Goal: Task Accomplishment & Management: Complete application form

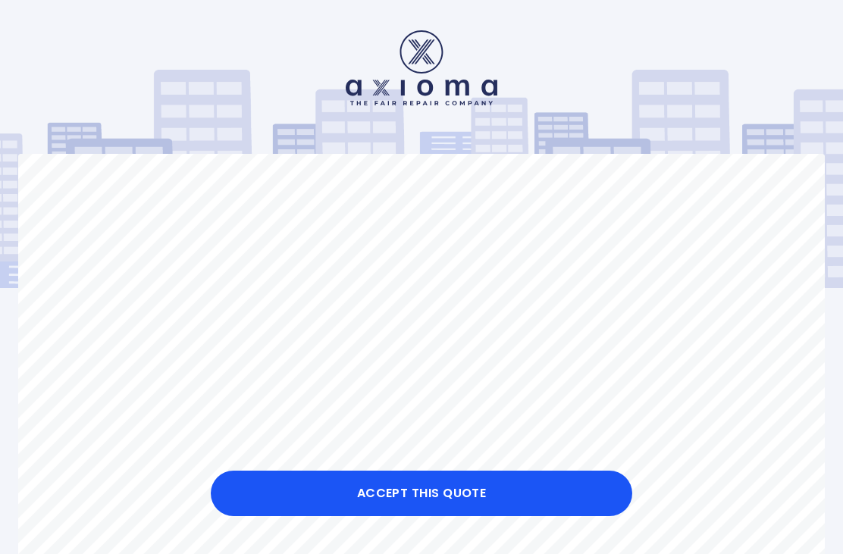
click at [252, 500] on button "Accept this Quote" at bounding box center [421, 493] width 421 height 45
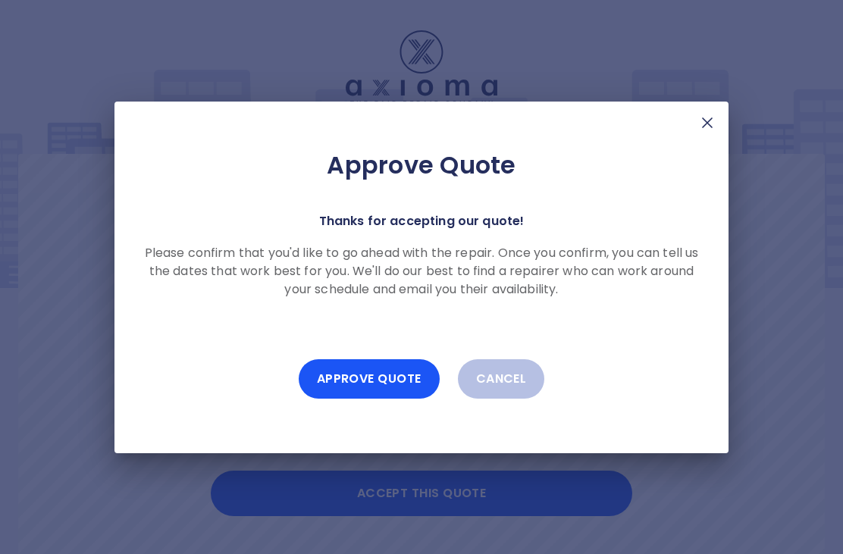
click at [325, 383] on button "Approve Quote" at bounding box center [369, 378] width 141 height 39
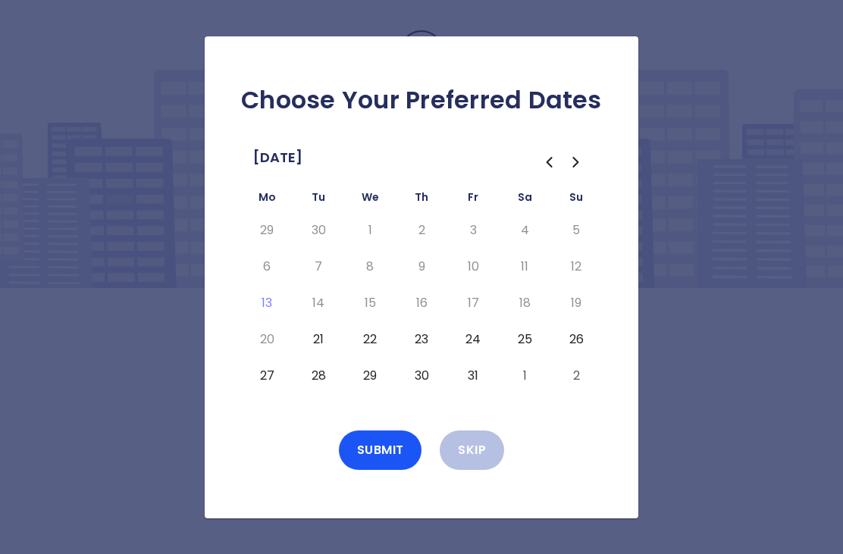
click at [307, 352] on button "21" at bounding box center [318, 339] width 27 height 24
click at [365, 352] on button "22" at bounding box center [369, 339] width 27 height 24
click at [420, 352] on button "23" at bounding box center [421, 339] width 27 height 24
click at [363, 470] on button "Submit" at bounding box center [380, 450] width 83 height 39
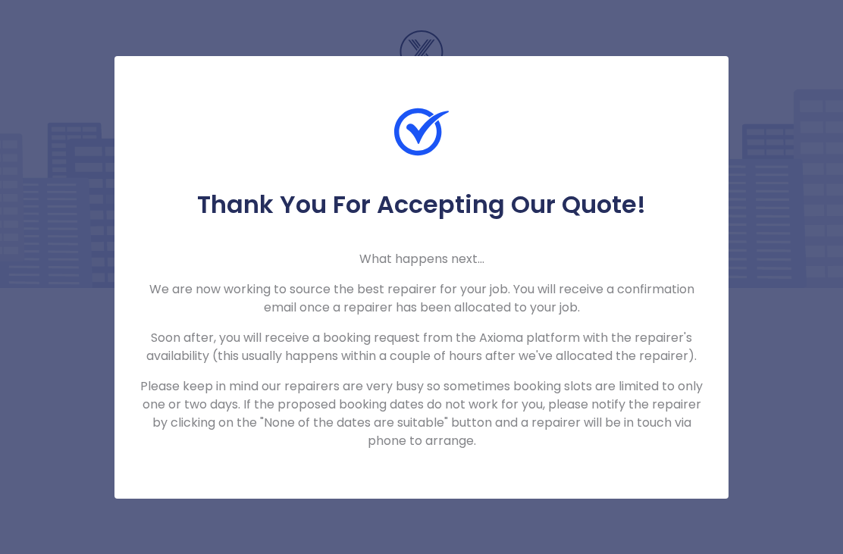
click at [56, 344] on div "Thank You For Accepting Our Quote! What happens next... We are now working to s…" at bounding box center [421, 277] width 843 height 554
